Goal: Book appointment/travel/reservation

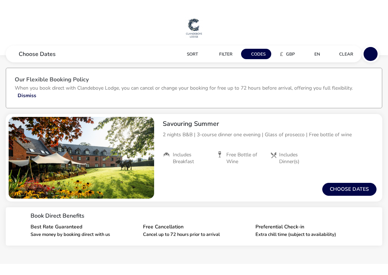
scroll to position [6, 0]
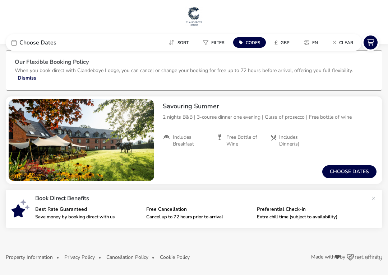
click at [344, 173] on button "Choose dates" at bounding box center [349, 172] width 54 height 13
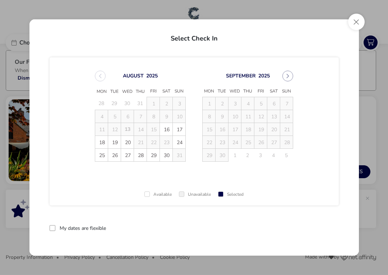
click at [180, 143] on span "24" at bounding box center [179, 142] width 13 height 13
click at [115, 158] on span "26" at bounding box center [114, 155] width 13 height 13
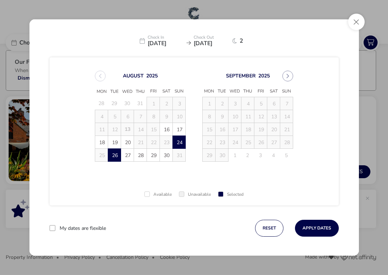
click at [311, 230] on button "Apply Dates" at bounding box center [317, 228] width 44 height 17
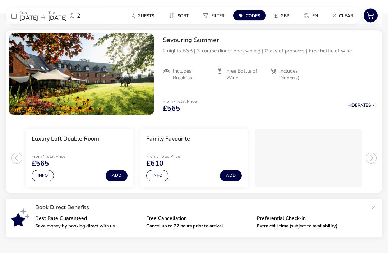
scroll to position [73, 0]
click at [39, 174] on button "Info" at bounding box center [43, 175] width 22 height 11
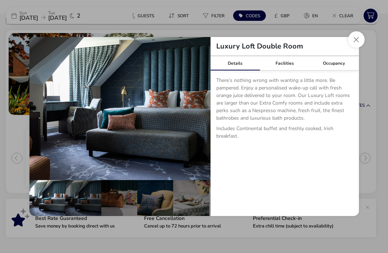
click at [39, 109] on button "details" at bounding box center [40, 108] width 14 height 14
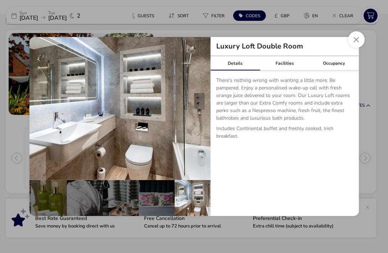
click at [38, 111] on button "details" at bounding box center [40, 108] width 14 height 14
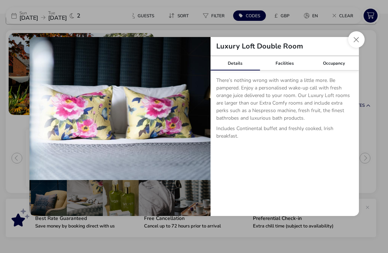
click at [38, 108] on button "details" at bounding box center [40, 108] width 14 height 14
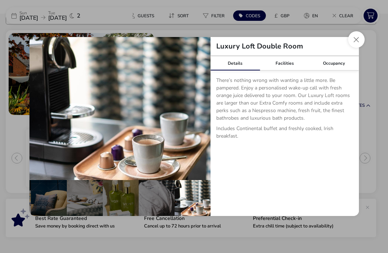
scroll to position [0, 34]
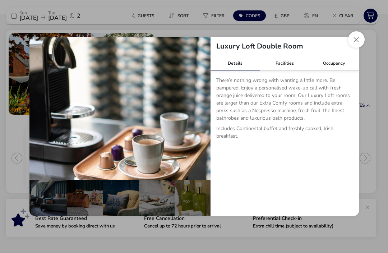
click at [37, 108] on button "details" at bounding box center [40, 108] width 14 height 14
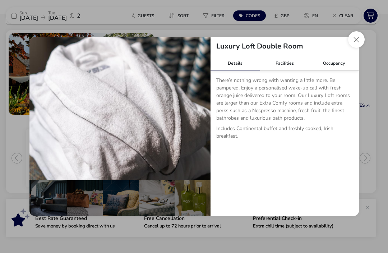
scroll to position [0, 0]
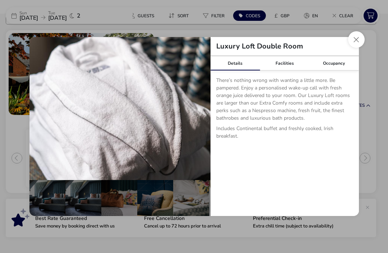
click at [40, 108] on button "details" at bounding box center [40, 108] width 14 height 14
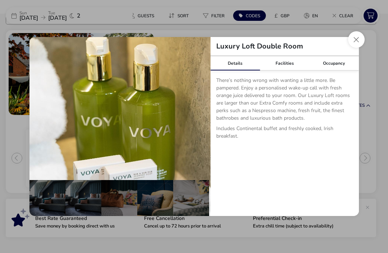
click at [38, 109] on button "details" at bounding box center [40, 108] width 14 height 14
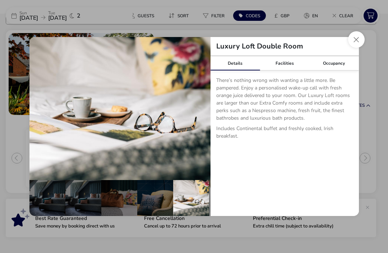
click at [38, 108] on button "details" at bounding box center [40, 108] width 14 height 14
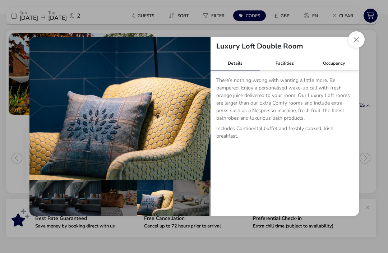
click at [39, 110] on button "details" at bounding box center [40, 108] width 14 height 14
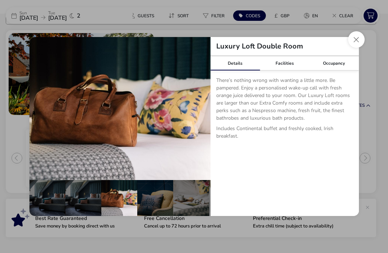
click at [40, 112] on button "details" at bounding box center [40, 108] width 14 height 14
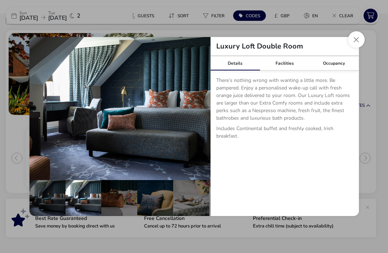
click at [38, 111] on button "details" at bounding box center [40, 108] width 14 height 14
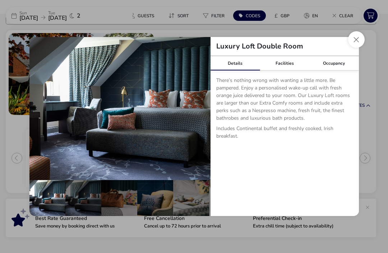
click at [39, 110] on button "details" at bounding box center [40, 108] width 14 height 14
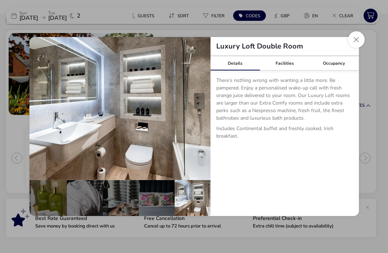
click at [38, 107] on button "details" at bounding box center [40, 108] width 14 height 14
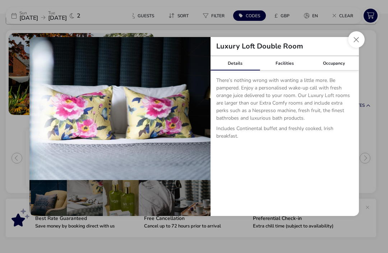
click at [37, 111] on button "details" at bounding box center [40, 108] width 14 height 14
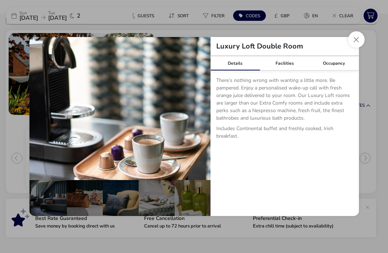
click at [360, 41] on button "Close dialog" at bounding box center [356, 39] width 17 height 17
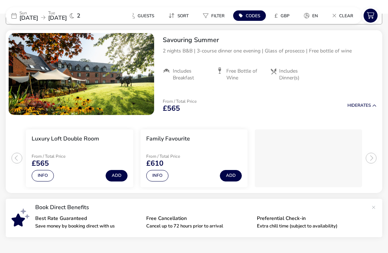
click at [161, 177] on button "Info" at bounding box center [157, 175] width 22 height 11
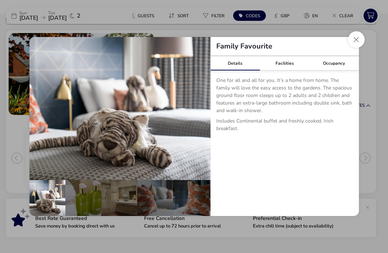
click at [198, 107] on button "details" at bounding box center [199, 108] width 14 height 14
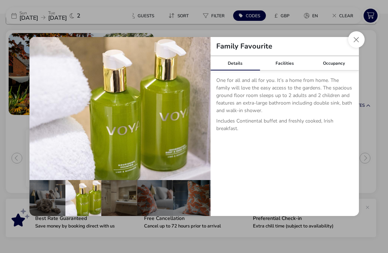
click at [199, 108] on button "details" at bounding box center [199, 108] width 14 height 14
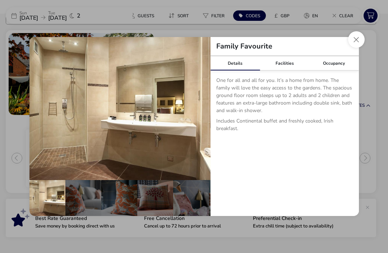
click at [201, 108] on button "details" at bounding box center [199, 108] width 14 height 14
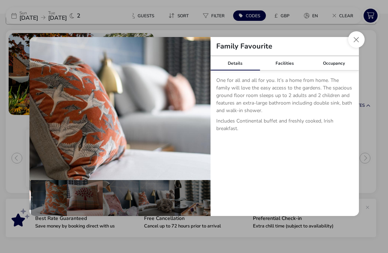
click at [198, 108] on button "details" at bounding box center [199, 108] width 14 height 14
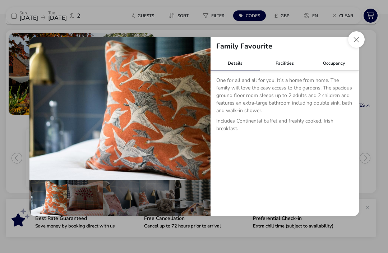
click at [41, 109] on button "details" at bounding box center [40, 108] width 14 height 14
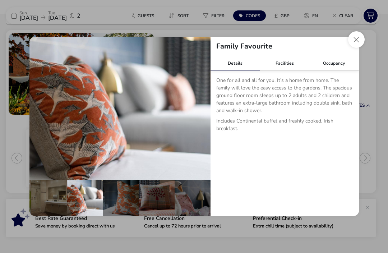
click at [40, 108] on button "details" at bounding box center [40, 108] width 14 height 14
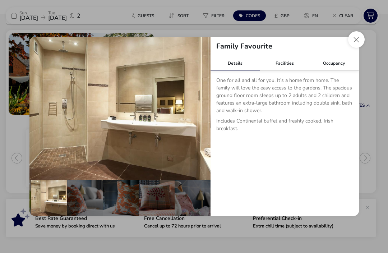
scroll to position [0, 0]
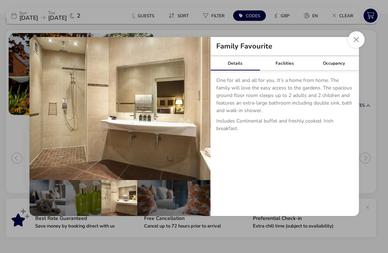
click at [41, 107] on button "details" at bounding box center [40, 108] width 14 height 14
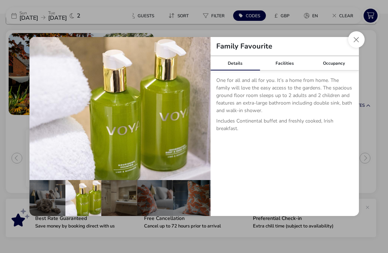
click at [41, 108] on button "details" at bounding box center [40, 108] width 14 height 14
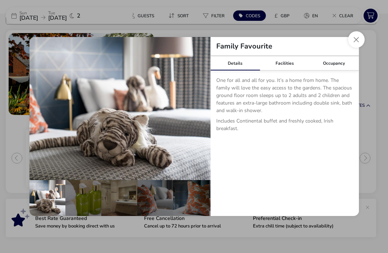
click at [40, 106] on button "details" at bounding box center [40, 108] width 14 height 14
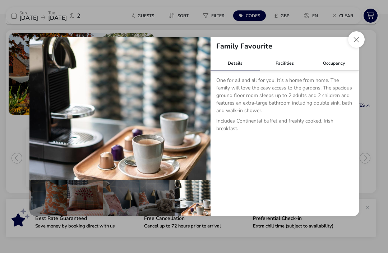
click at [38, 107] on button "details" at bounding box center [40, 108] width 14 height 14
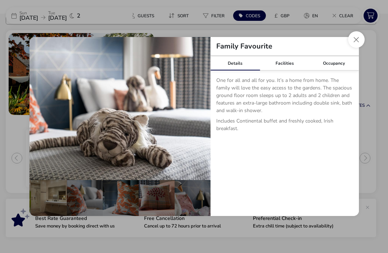
click at [40, 108] on button "details" at bounding box center [40, 108] width 14 height 14
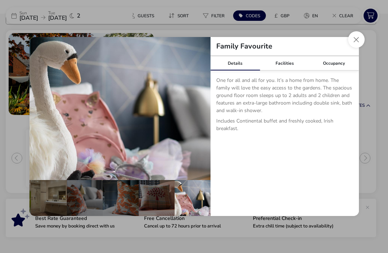
scroll to position [0, 0]
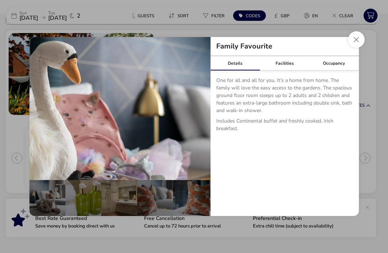
click at [37, 108] on button "details" at bounding box center [40, 108] width 14 height 14
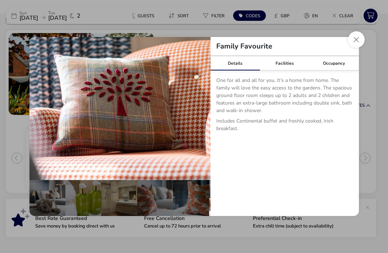
click at [39, 108] on button "details" at bounding box center [40, 108] width 14 height 14
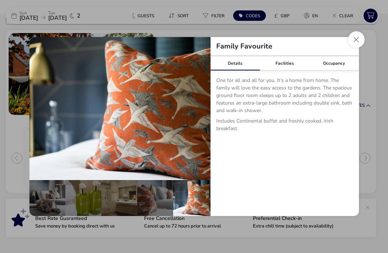
click at [41, 106] on button "details" at bounding box center [40, 108] width 14 height 14
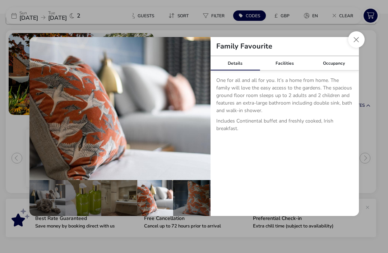
click at [41, 107] on button "details" at bounding box center [40, 108] width 14 height 14
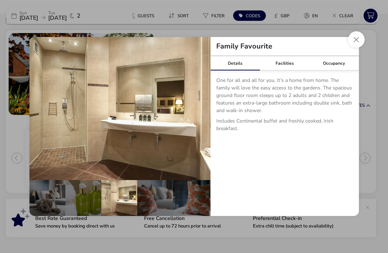
click at [38, 108] on button "details" at bounding box center [40, 108] width 14 height 14
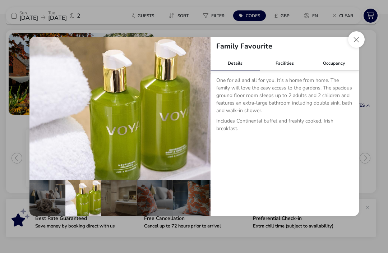
click at [41, 106] on button "details" at bounding box center [40, 108] width 14 height 14
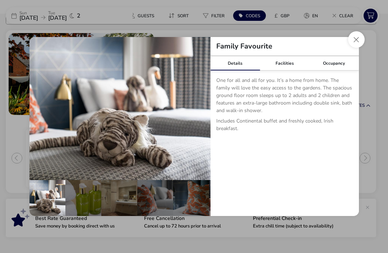
click at [42, 108] on button "details" at bounding box center [40, 108] width 14 height 14
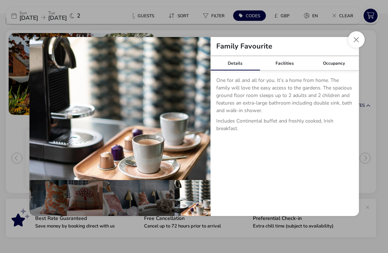
click at [42, 108] on button "details" at bounding box center [40, 108] width 14 height 14
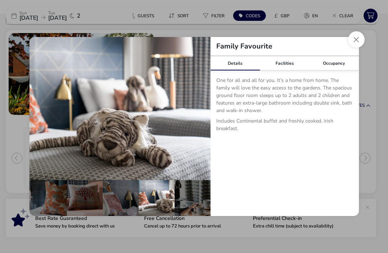
scroll to position [0, 70]
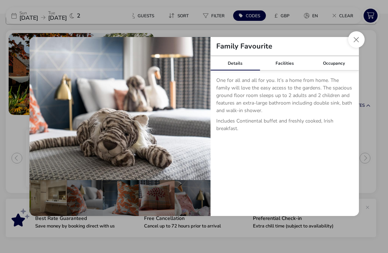
click at [43, 112] on button "details" at bounding box center [40, 108] width 14 height 14
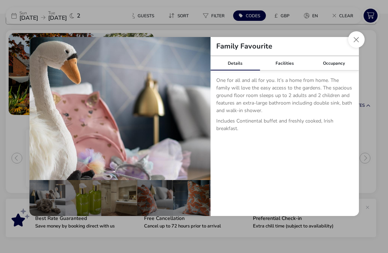
click at [43, 111] on button "details" at bounding box center [40, 108] width 14 height 14
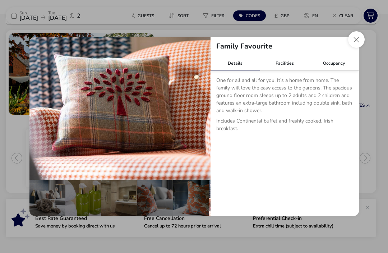
click at [40, 109] on button "details" at bounding box center [40, 108] width 14 height 14
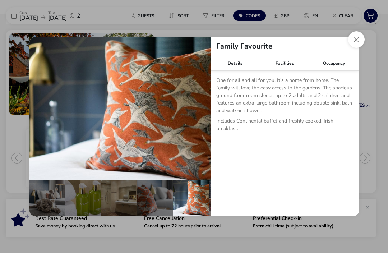
click at [40, 112] on button "details" at bounding box center [40, 108] width 14 height 14
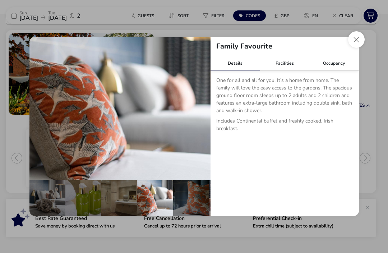
click at [40, 110] on button "details" at bounding box center [40, 108] width 14 height 14
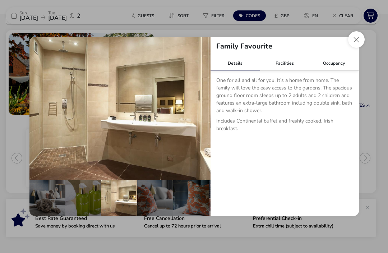
click at [40, 109] on button "details" at bounding box center [40, 108] width 14 height 14
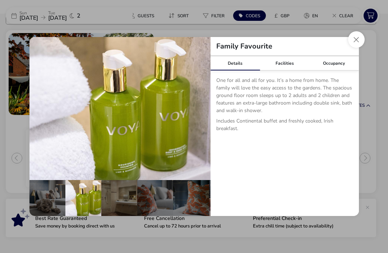
click at [40, 108] on button "details" at bounding box center [40, 108] width 14 height 14
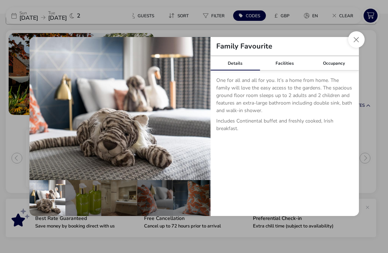
click at [40, 108] on button "details" at bounding box center [40, 108] width 14 height 14
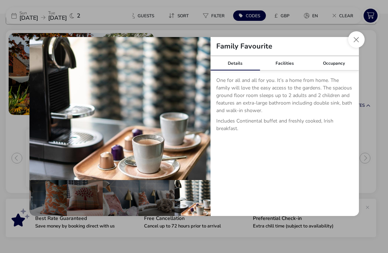
click at [37, 110] on button "details" at bounding box center [40, 108] width 14 height 14
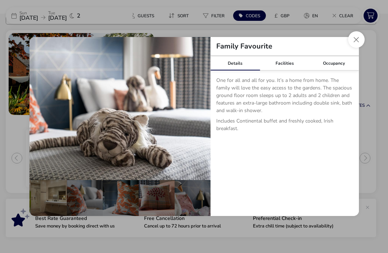
click at [38, 111] on button "details" at bounding box center [40, 108] width 14 height 14
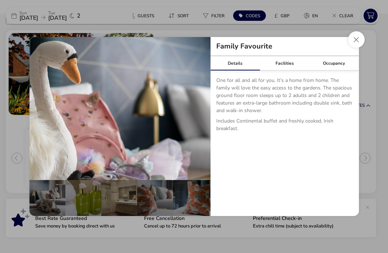
click at [40, 110] on button "details" at bounding box center [40, 108] width 14 height 14
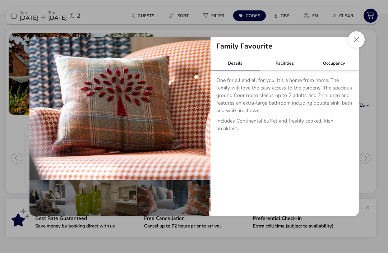
click at [40, 109] on button "details" at bounding box center [40, 108] width 14 height 14
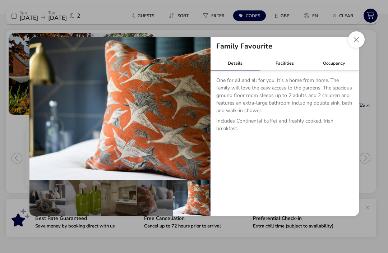
click at [40, 108] on button "details" at bounding box center [40, 108] width 14 height 14
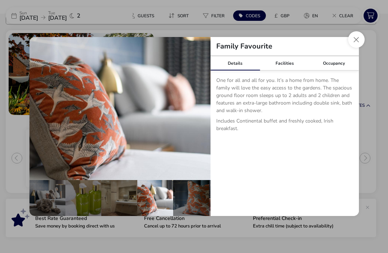
click at [38, 108] on button "details" at bounding box center [40, 108] width 14 height 14
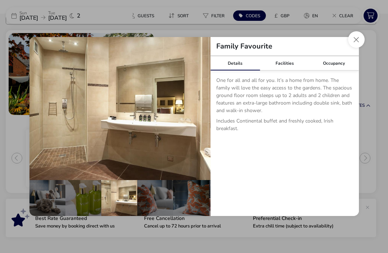
click at [40, 109] on button "details" at bounding box center [40, 108] width 14 height 14
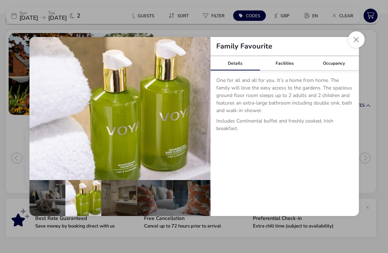
click at [38, 111] on button "details" at bounding box center [40, 108] width 14 height 14
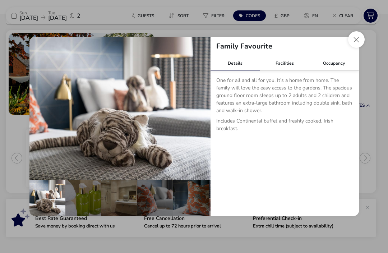
click at [40, 110] on button "details" at bounding box center [40, 108] width 14 height 14
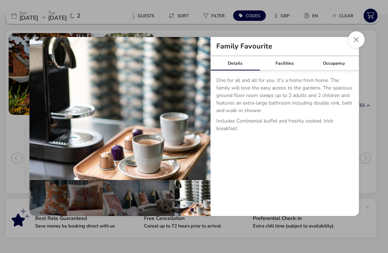
click at [41, 110] on button "details" at bounding box center [40, 108] width 14 height 14
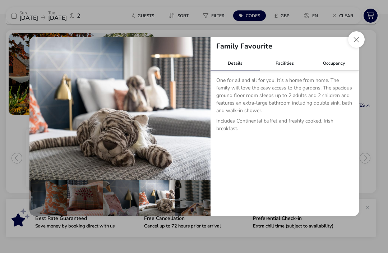
scroll to position [0, 70]
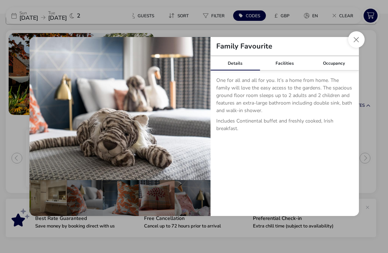
click at [357, 39] on button "Close dialog" at bounding box center [356, 39] width 17 height 17
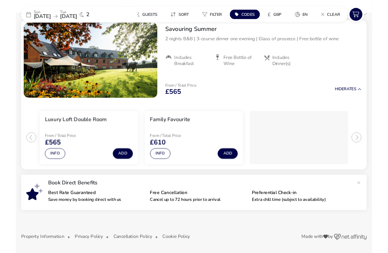
scroll to position [0, 0]
